Goal: Transaction & Acquisition: Book appointment/travel/reservation

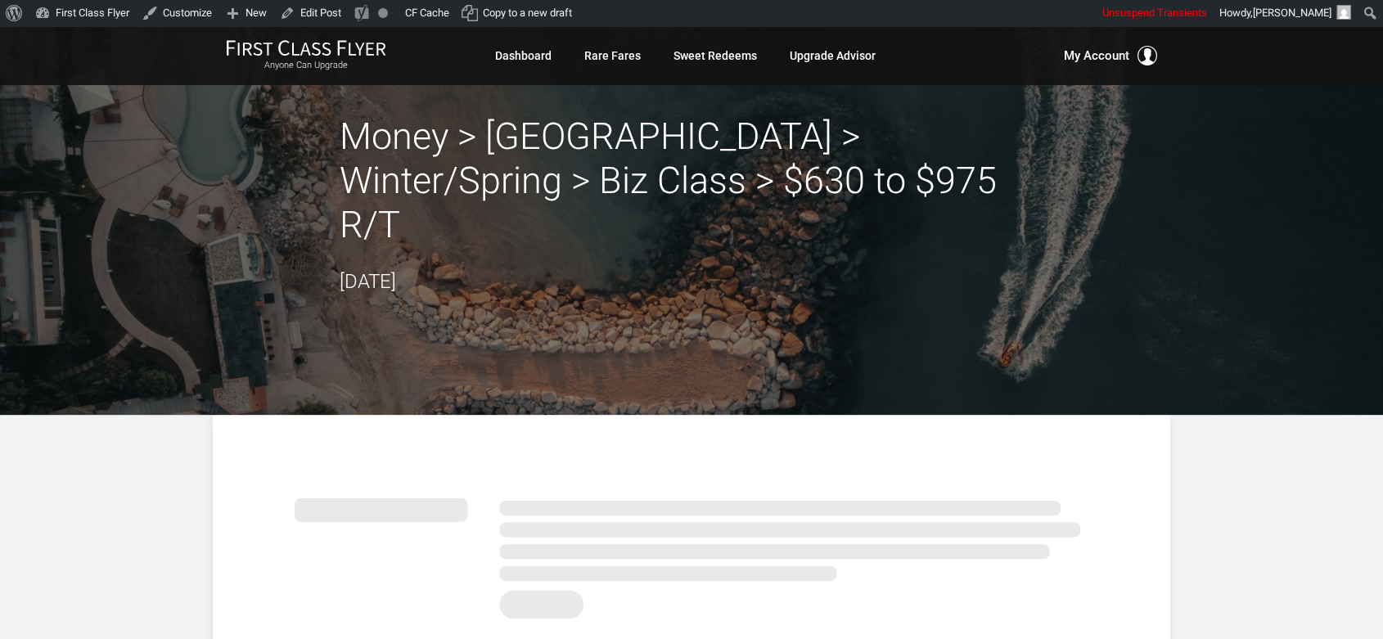
drag, startPoint x: 1325, startPoint y: 497, endPoint x: 1271, endPoint y: 466, distance: 62.3
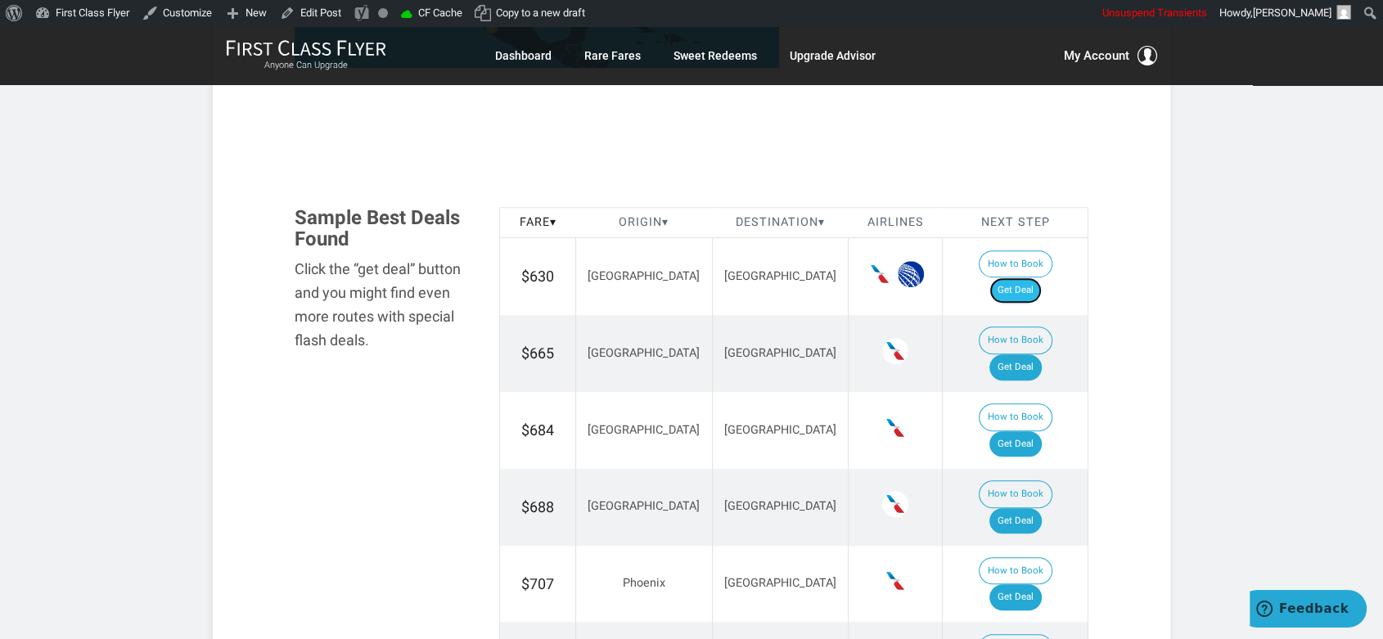
click at [1026, 277] on link "Get Deal" at bounding box center [1016, 290] width 52 height 26
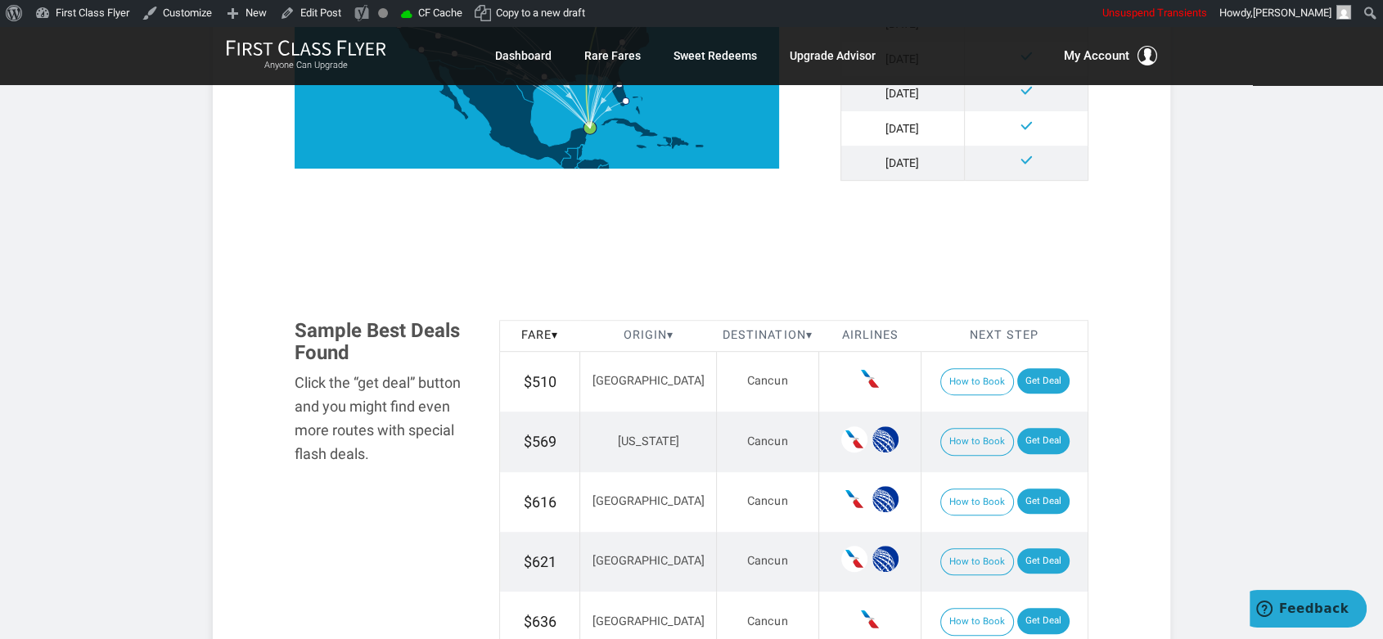
scroll to position [819, 0]
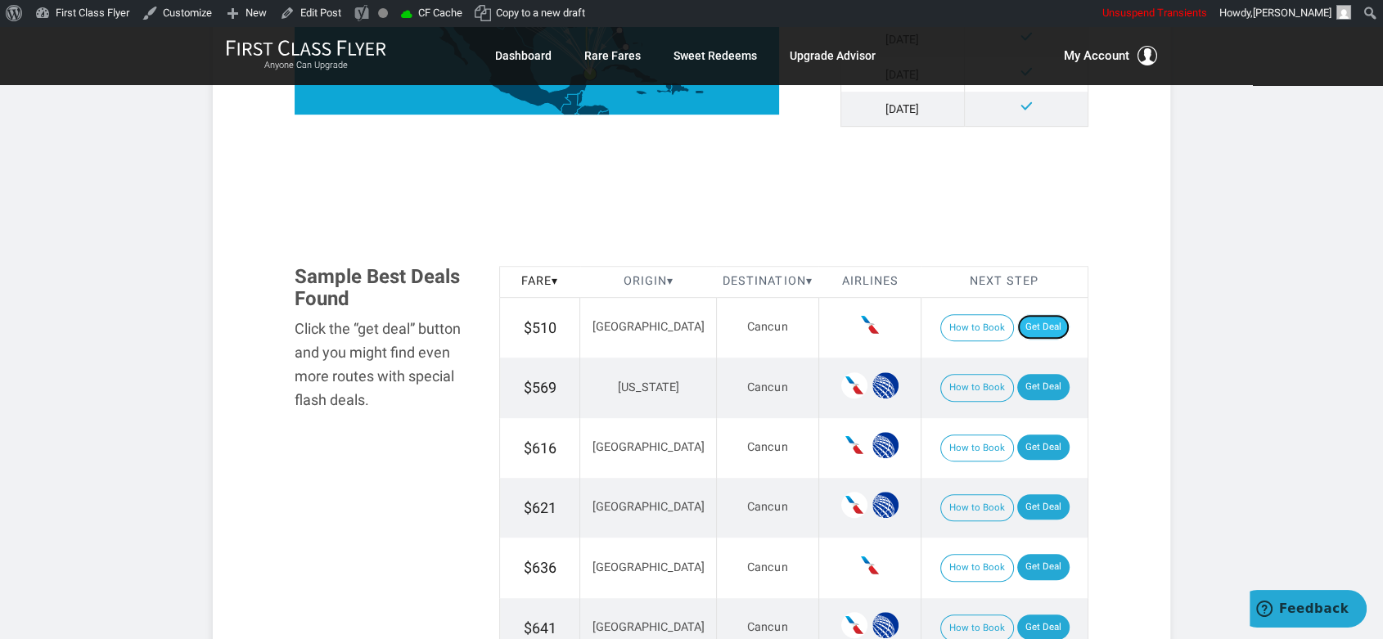
click at [1041, 327] on link "Get Deal" at bounding box center [1043, 327] width 52 height 26
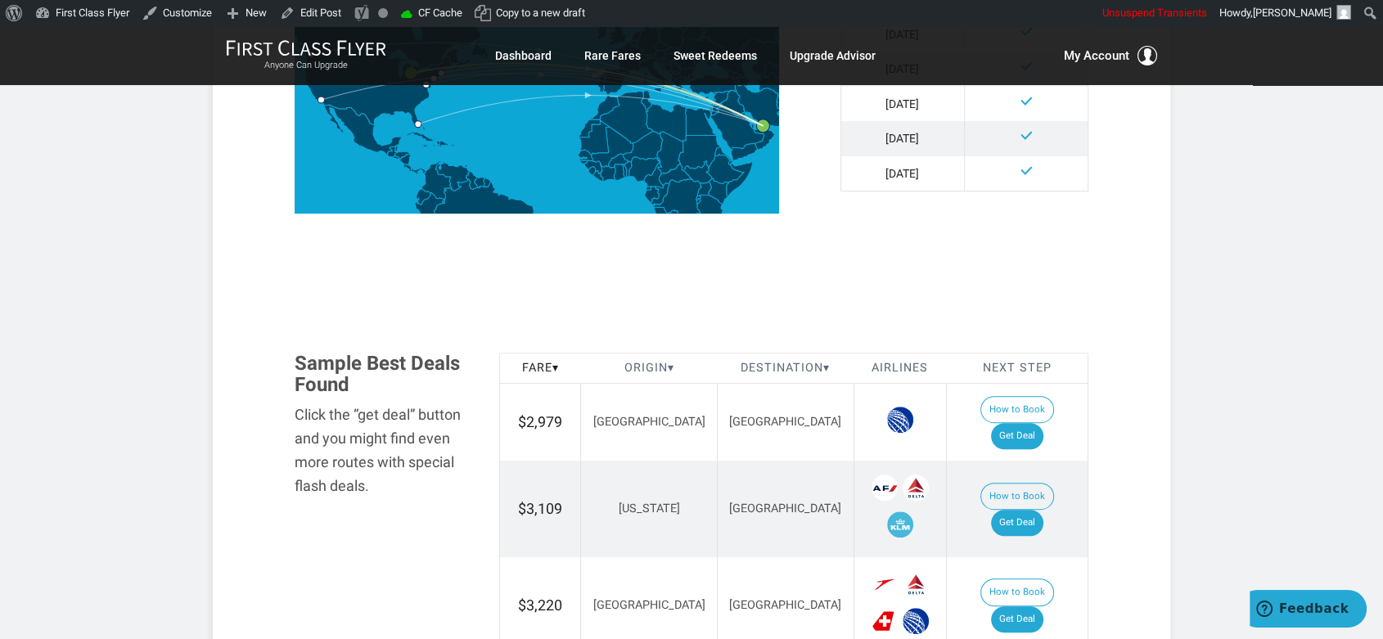
scroll to position [819, 0]
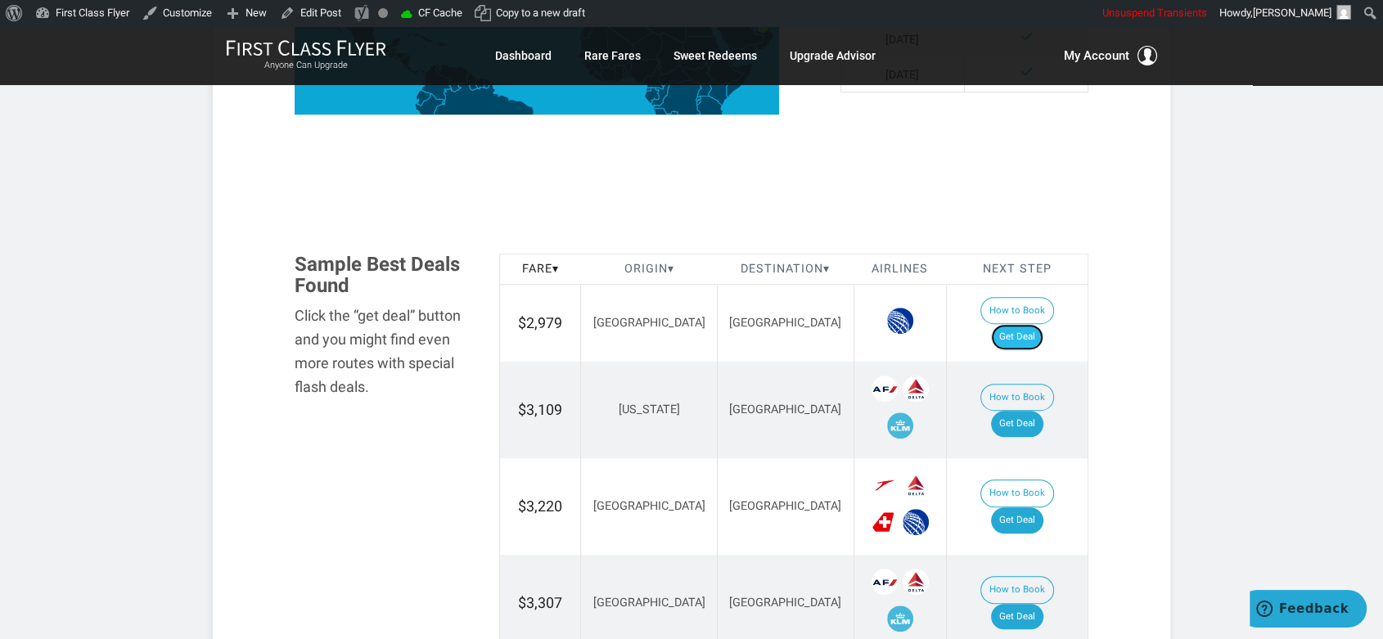
click at [1044, 324] on link "Get Deal" at bounding box center [1017, 337] width 52 height 26
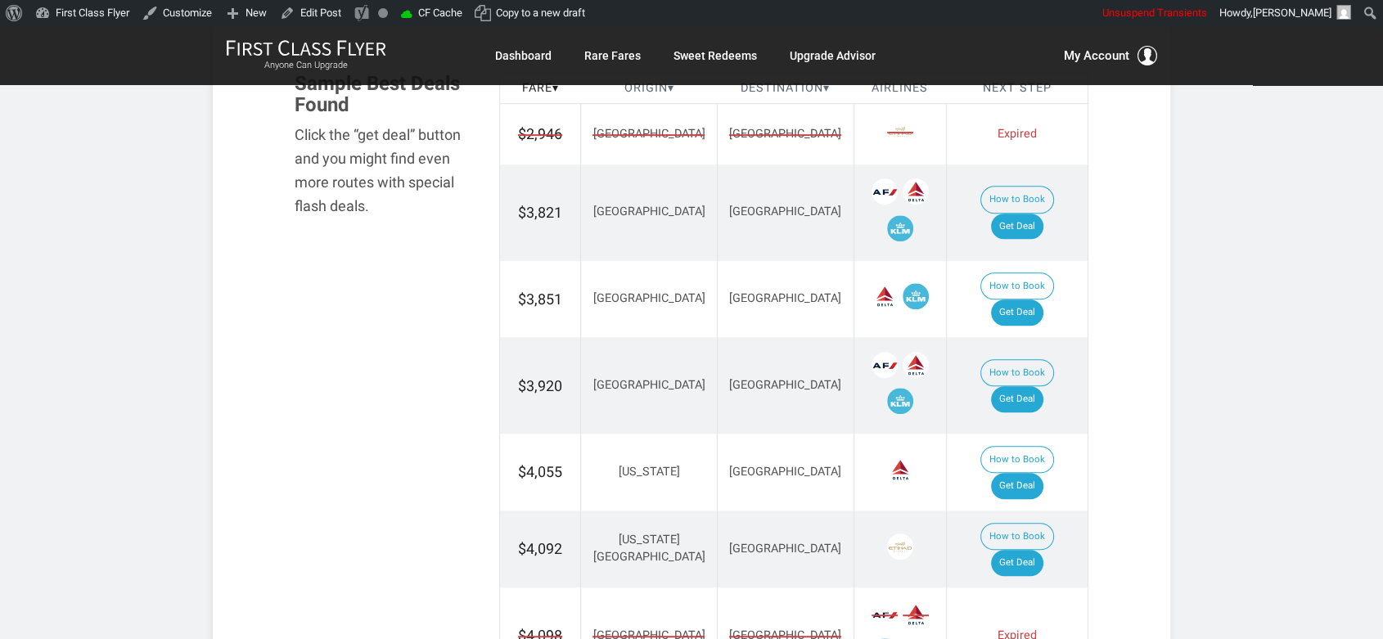
scroll to position [1000, 0]
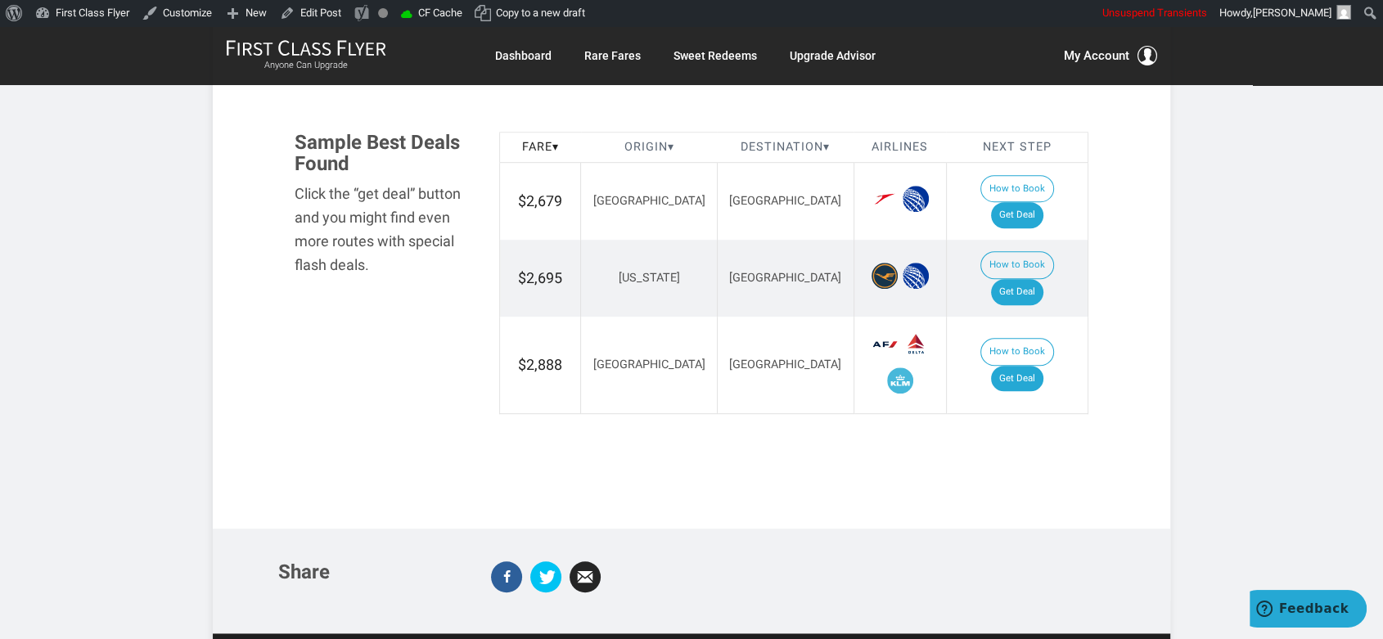
scroll to position [909, 0]
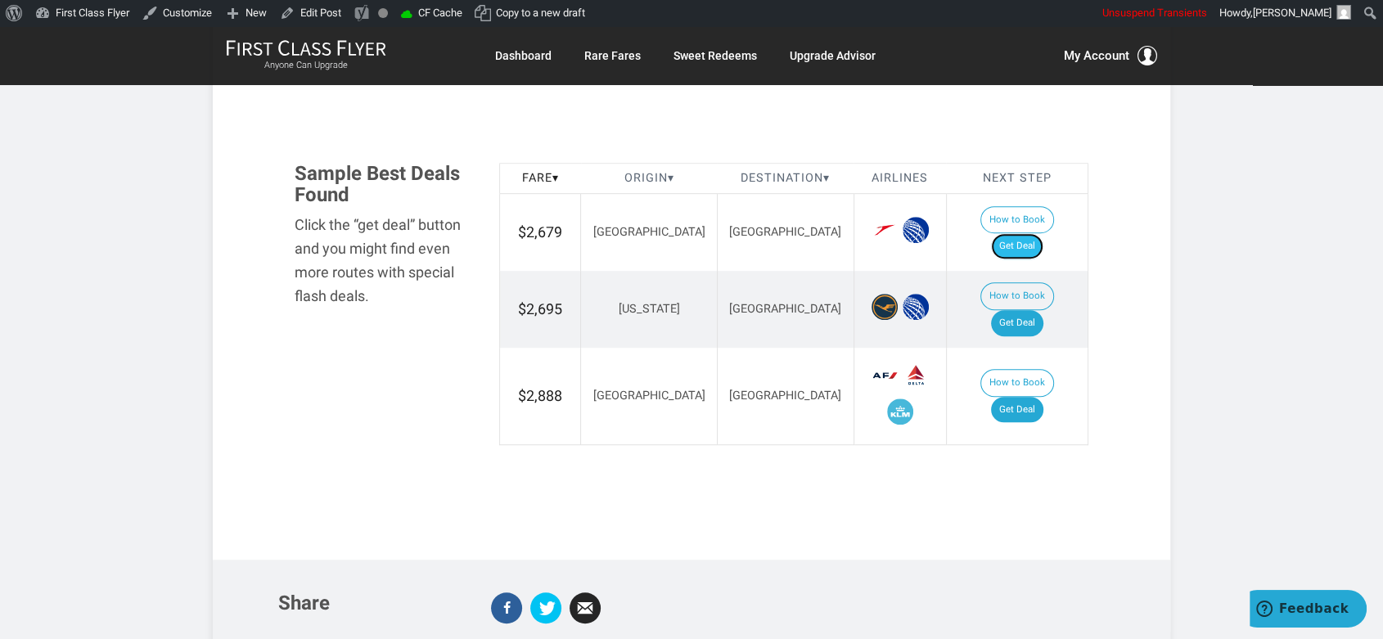
click at [1044, 233] on link "Get Deal" at bounding box center [1017, 246] width 52 height 26
